Goal: Find specific page/section: Find specific page/section

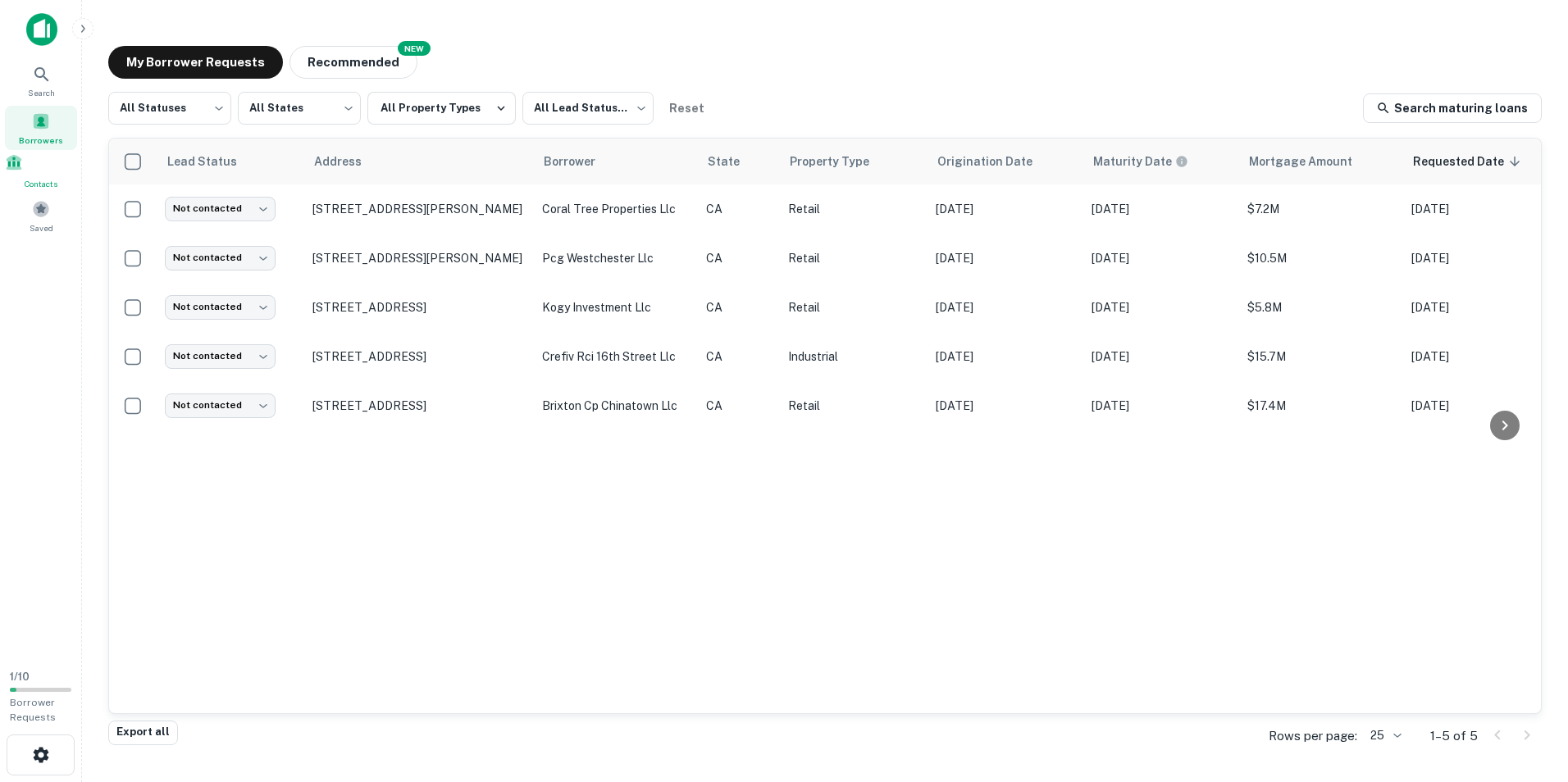
click at [23, 171] on span at bounding box center [14, 162] width 18 height 18
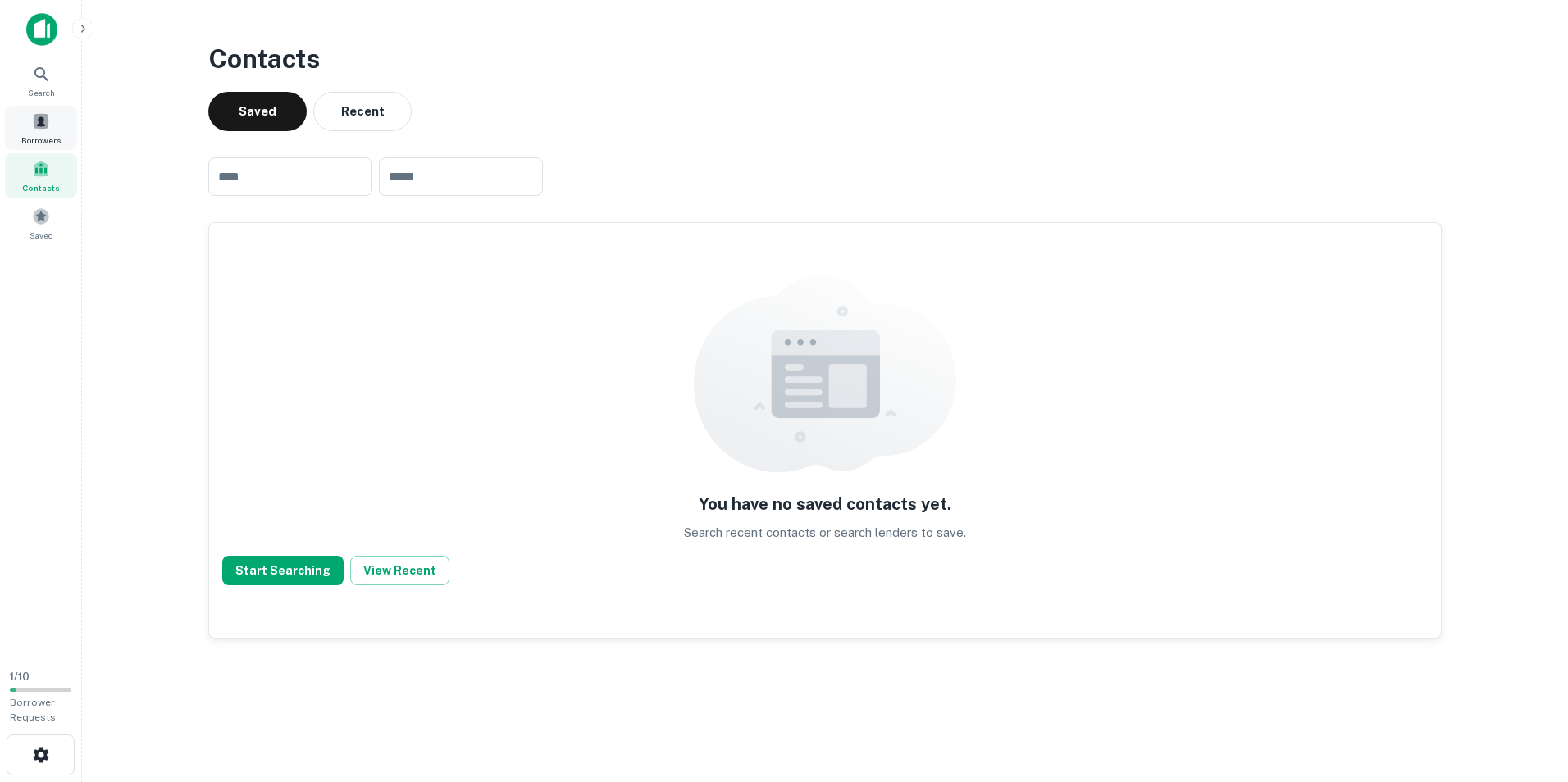
click at [39, 122] on span at bounding box center [40, 121] width 18 height 18
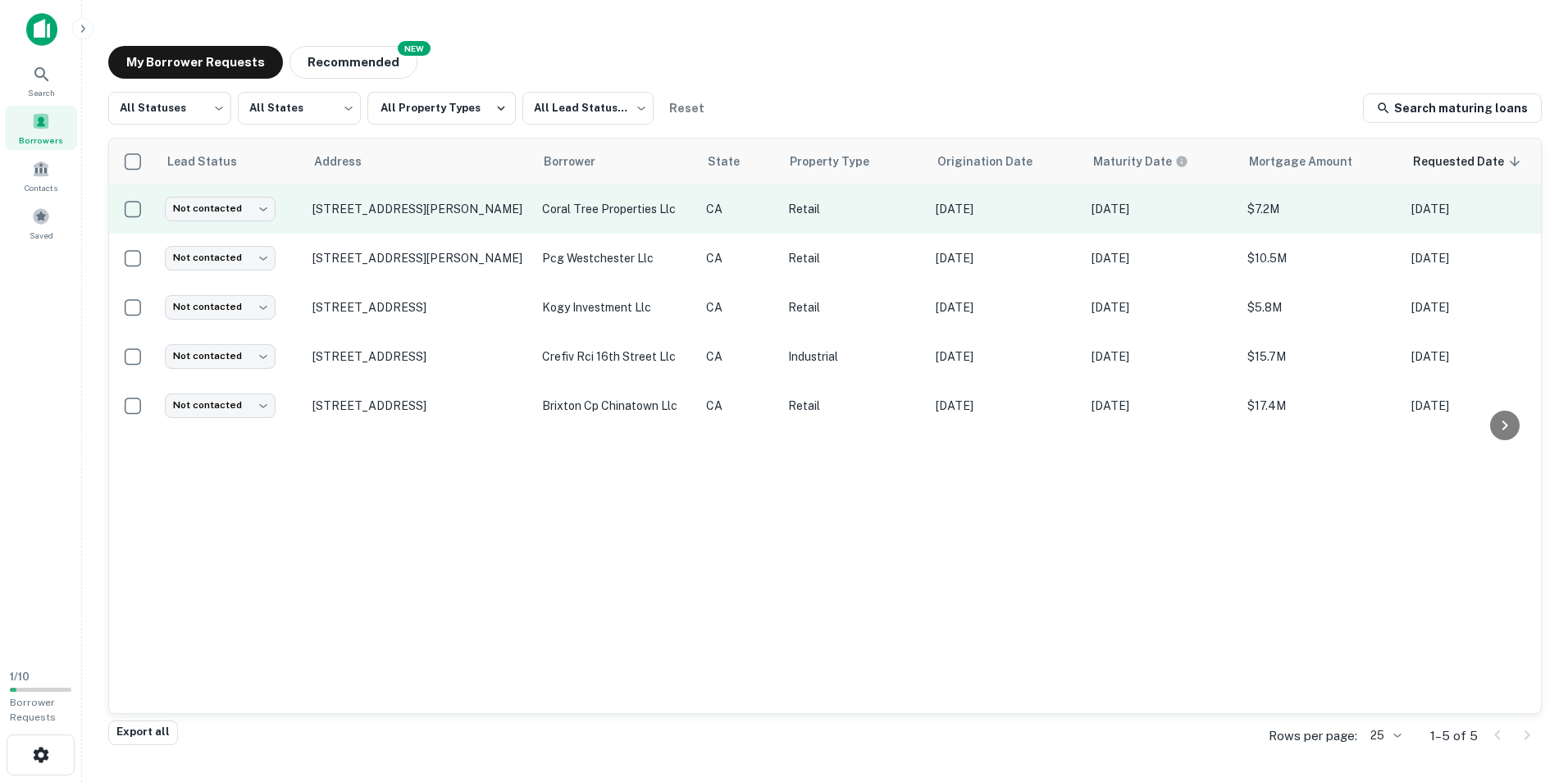
click at [786, 209] on td "Retail" at bounding box center [854, 209] width 148 height 49
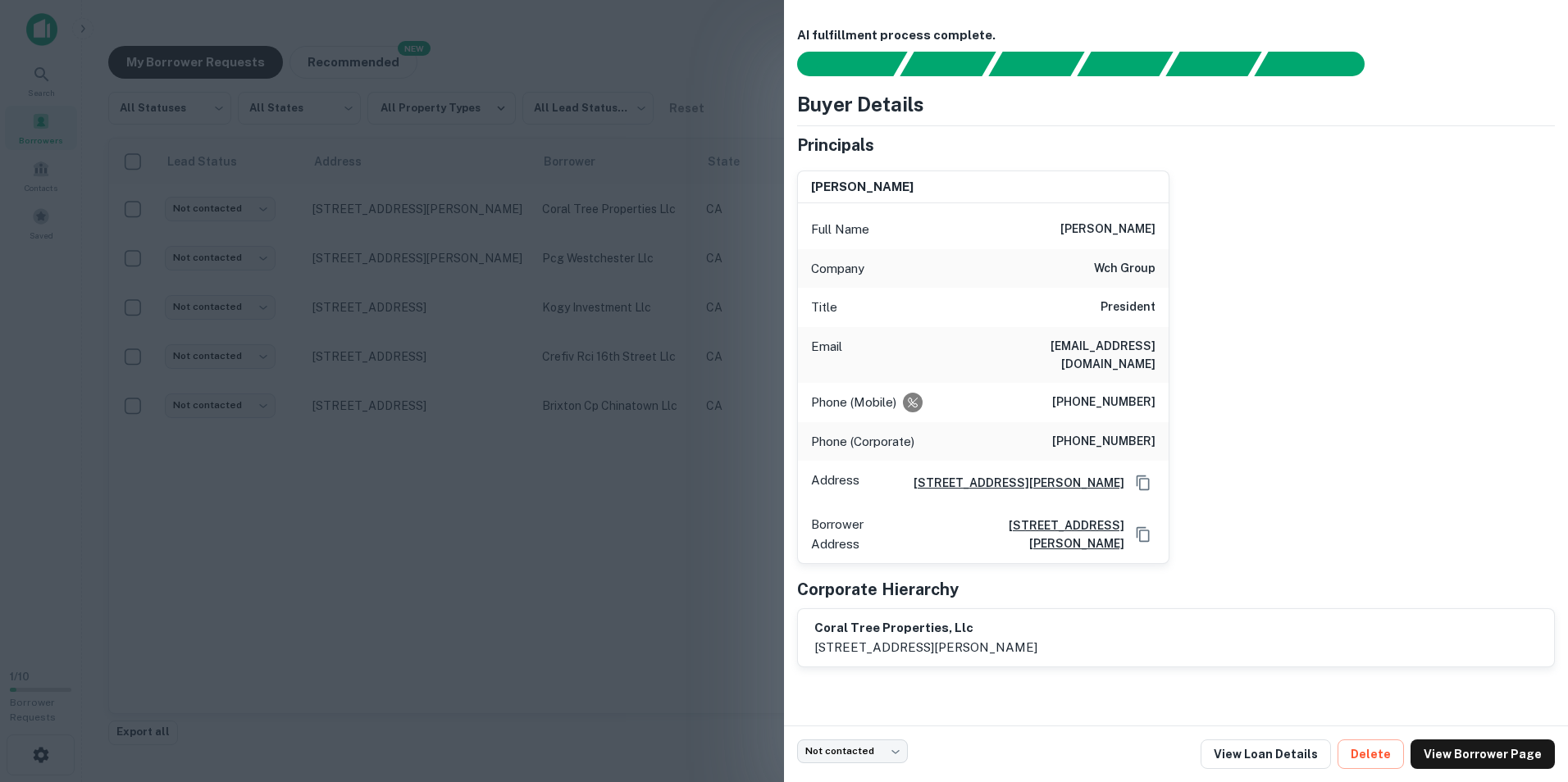
click at [529, 486] on div at bounding box center [784, 391] width 1568 height 782
